Goal: Task Accomplishment & Management: Manage account settings

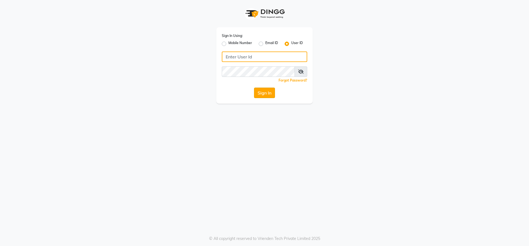
type input "[PERSON_NAME]"
click at [261, 91] on button "Sign In" at bounding box center [264, 93] width 21 height 10
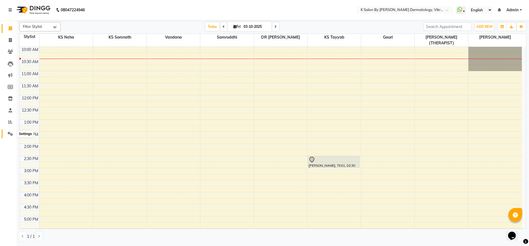
click at [10, 133] on icon at bounding box center [10, 134] width 5 height 4
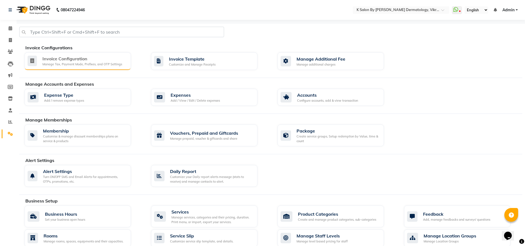
click at [80, 59] on div "Invoice Configuration" at bounding box center [82, 58] width 80 height 7
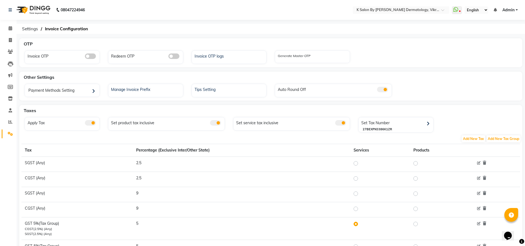
click at [97, 125] on div "Apply Tax" at bounding box center [62, 122] width 73 height 7
click at [92, 123] on span at bounding box center [90, 123] width 11 height 6
click at [85, 124] on input "checkbox" at bounding box center [85, 124] width 0 height 0
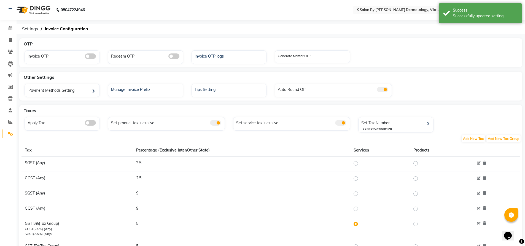
click at [215, 123] on span at bounding box center [215, 123] width 11 height 6
click at [210, 124] on input "checkbox" at bounding box center [210, 124] width 0 height 0
click at [341, 124] on span at bounding box center [340, 123] width 11 height 6
click at [335, 124] on input "checkbox" at bounding box center [335, 124] width 0 height 0
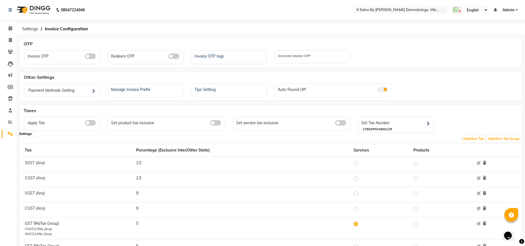
click at [8, 133] on icon at bounding box center [10, 134] width 5 height 4
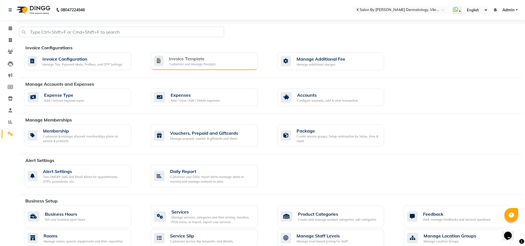
click at [190, 62] on div "Customize and Manage Receipts" at bounding box center [192, 64] width 47 height 5
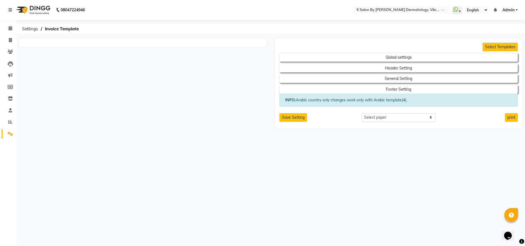
select select "A4"
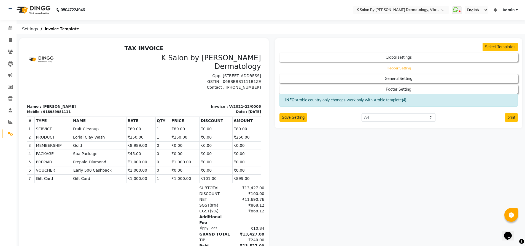
click at [406, 66] on button "Header Setting" at bounding box center [398, 68] width 215 height 8
select select "end"
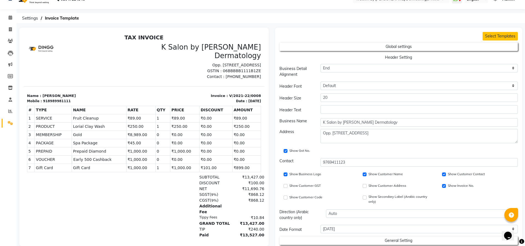
scroll to position [28, 0]
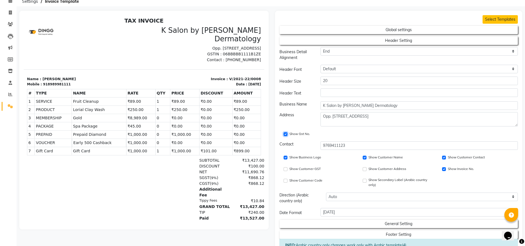
click at [285, 133] on input "Show Gst No." at bounding box center [285, 134] width 4 height 4
checkbox input "false"
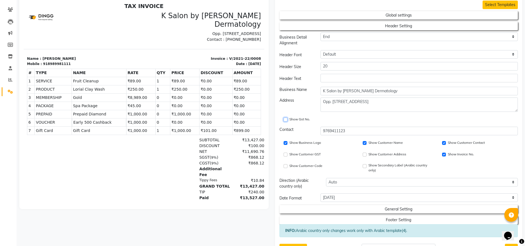
scroll to position [55, 0]
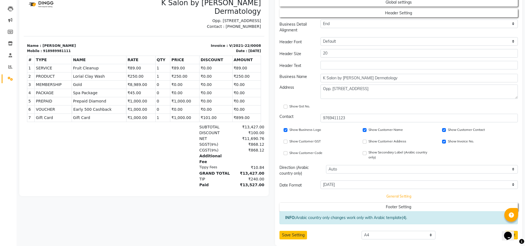
click at [402, 196] on button "General Setting" at bounding box center [398, 197] width 215 height 8
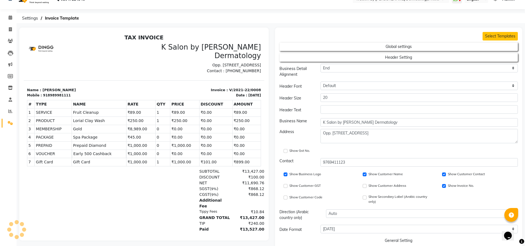
scroll to position [0, 0]
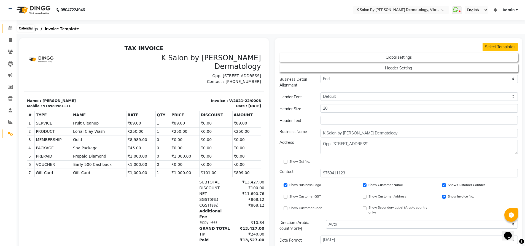
click at [10, 27] on icon at bounding box center [11, 28] width 4 height 4
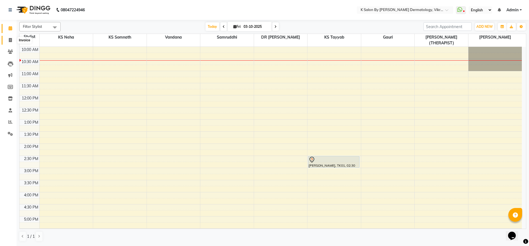
click at [10, 39] on icon at bounding box center [10, 40] width 3 height 4
select select "6798"
select select "service"
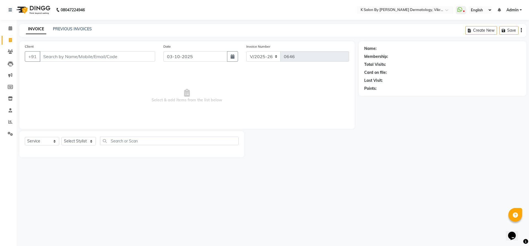
click at [86, 59] on input "Client" at bounding box center [97, 56] width 115 height 10
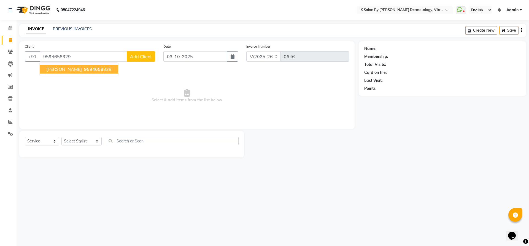
type input "9594658329"
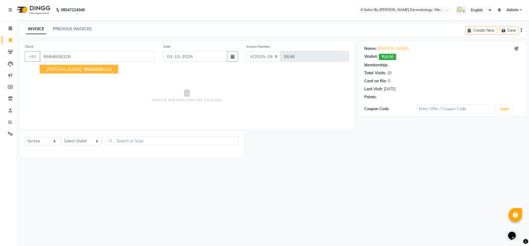
select select "1: Object"
click at [73, 71] on span "[PERSON_NAME]" at bounding box center [64, 69] width 36 height 6
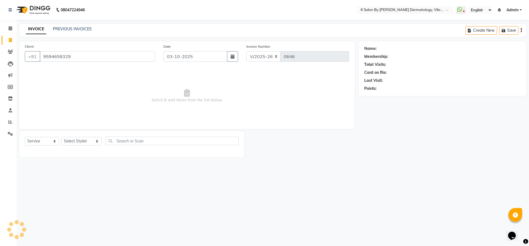
select select "1: Object"
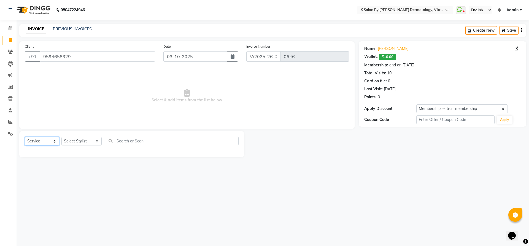
click at [30, 141] on select "Select Service Product Membership Package Voucher Prepaid Gift Card" at bounding box center [42, 141] width 34 height 9
click at [25, 137] on select "Select Service Product Membership Package Voucher Prepaid Gift Card" at bounding box center [42, 141] width 34 height 9
click at [78, 141] on select "Select Stylist DR [PERSON_NAME] KS Neha KS Somnath KS Tayyab k suraj Manager [P…" at bounding box center [81, 141] width 40 height 9
select select "55334"
click at [61, 137] on select "Select Stylist DR [PERSON_NAME] KS Neha KS Somnath KS Tayyab k suraj Manager [P…" at bounding box center [81, 141] width 40 height 9
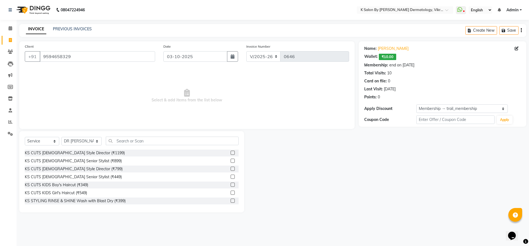
click at [231, 155] on div at bounding box center [233, 154] width 4 height 6
click at [231, 153] on label at bounding box center [233, 153] width 4 height 4
click at [231, 153] on input "checkbox" at bounding box center [233, 153] width 4 height 4
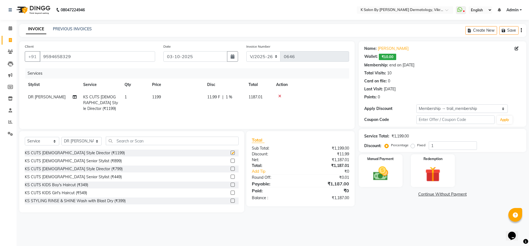
checkbox input "false"
click at [379, 175] on img at bounding box center [381, 173] width 26 height 18
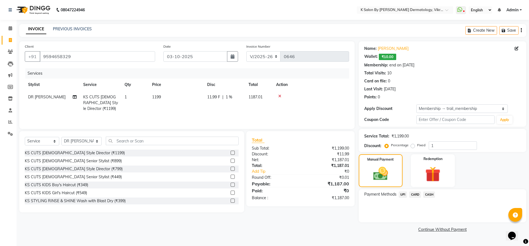
click at [280, 95] on icon at bounding box center [279, 96] width 3 height 4
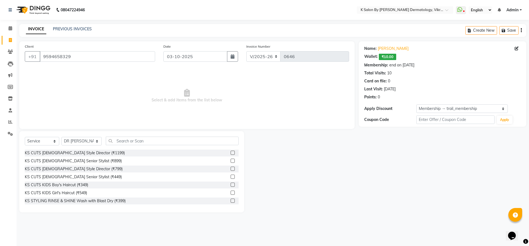
click at [231, 186] on label at bounding box center [233, 185] width 4 height 4
click at [231, 186] on input "checkbox" at bounding box center [233, 185] width 4 height 4
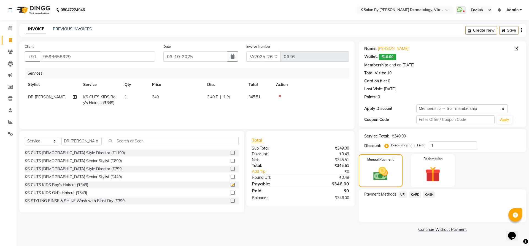
checkbox input "false"
click at [404, 194] on span "UPI" at bounding box center [403, 194] width 9 height 6
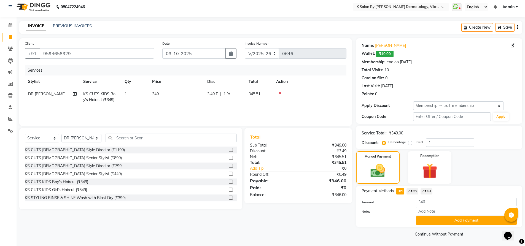
scroll to position [4, 0]
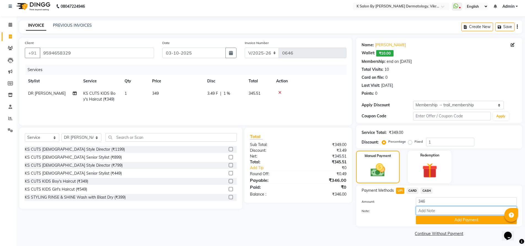
click at [426, 210] on input "Note:" at bounding box center [466, 210] width 101 height 9
type input "gst testing"
drag, startPoint x: 433, startPoint y: 233, endPoint x: 448, endPoint y: 187, distance: 48.3
click at [447, 189] on div "Name: [PERSON_NAME] Wallet: ₹10.00 Membership: end on [DATE] Total Visits: 10 C…" at bounding box center [441, 138] width 170 height 200
click at [484, 172] on div "Manual Payment Redemption" at bounding box center [439, 167] width 174 height 33
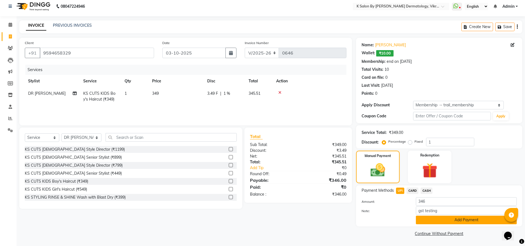
click at [473, 220] on button "Add Payment" at bounding box center [466, 220] width 101 height 9
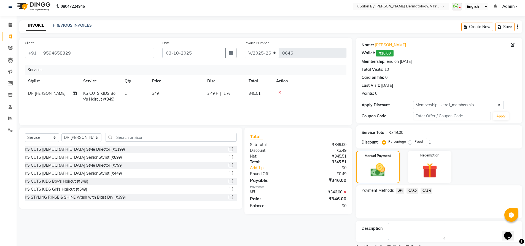
scroll to position [27, 0]
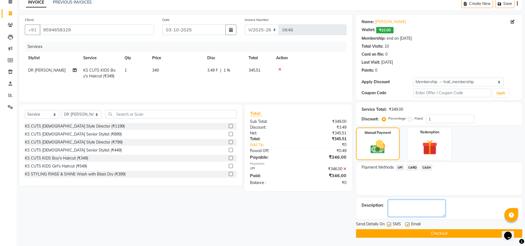
click at [406, 209] on textarea at bounding box center [416, 208] width 57 height 17
type textarea "testing gst"
click at [435, 234] on button "Checkout" at bounding box center [439, 233] width 166 height 9
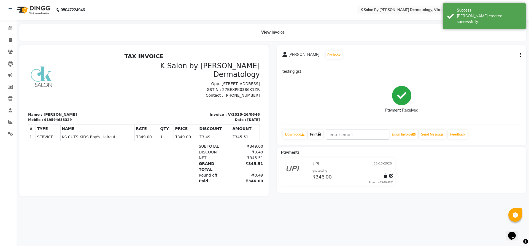
click at [318, 135] on link "Print" at bounding box center [315, 134] width 15 height 9
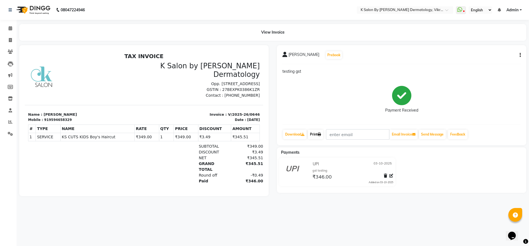
click at [318, 134] on link "Print" at bounding box center [315, 134] width 15 height 9
click at [316, 134] on link "Print" at bounding box center [315, 134] width 15 height 9
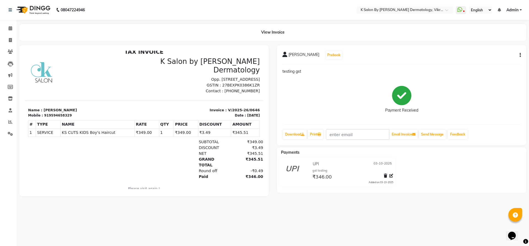
click at [522, 53] on div "[PERSON_NAME] Prebook testing gst Payment Received Download Print Email Invoice…" at bounding box center [401, 95] width 249 height 100
click at [520, 55] on icon "button" at bounding box center [520, 55] width 1 height 0
click at [496, 42] on div "Cancel Invoice / Refund Invoice" at bounding box center [483, 41] width 56 height 7
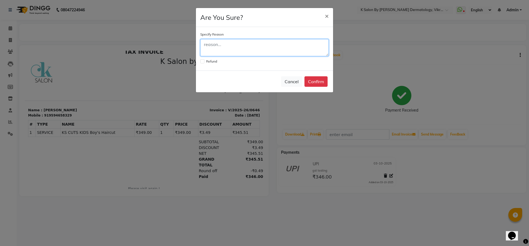
click at [222, 47] on textarea at bounding box center [264, 47] width 128 height 17
type textarea "gst testing"
click at [312, 82] on button "Confirm" at bounding box center [315, 81] width 23 height 10
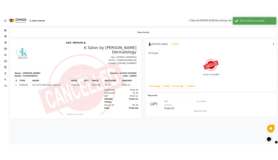
scroll to position [0, 0]
